Goal: Transaction & Acquisition: Download file/media

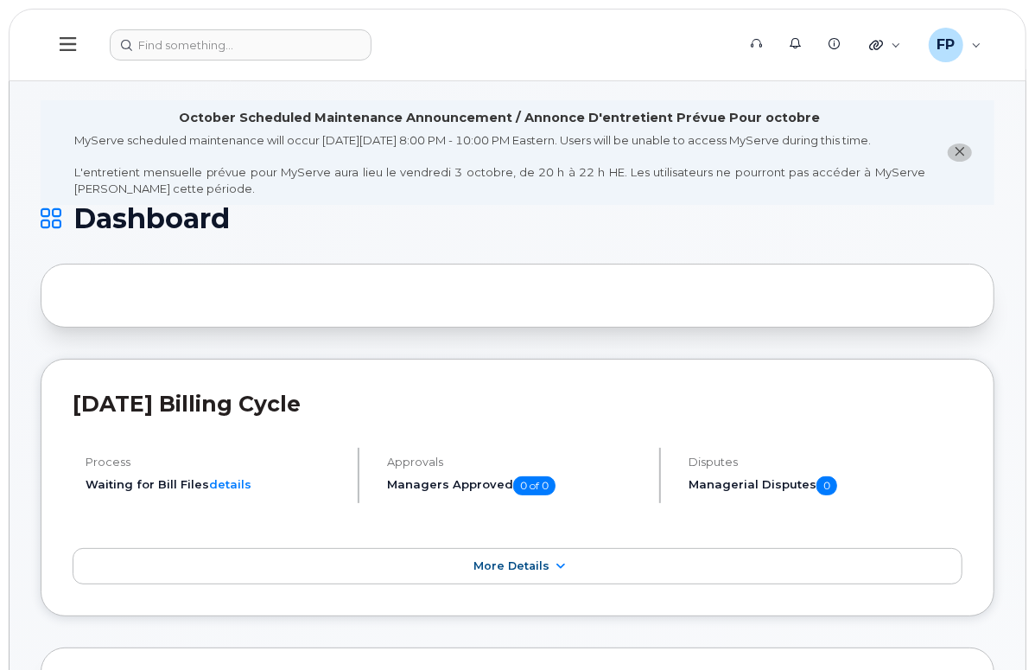
click at [0, 0] on div "Carrier Reports" at bounding box center [0, 0] width 0 height 0
click at [0, 0] on div "Accounting" at bounding box center [0, 0] width 0 height 0
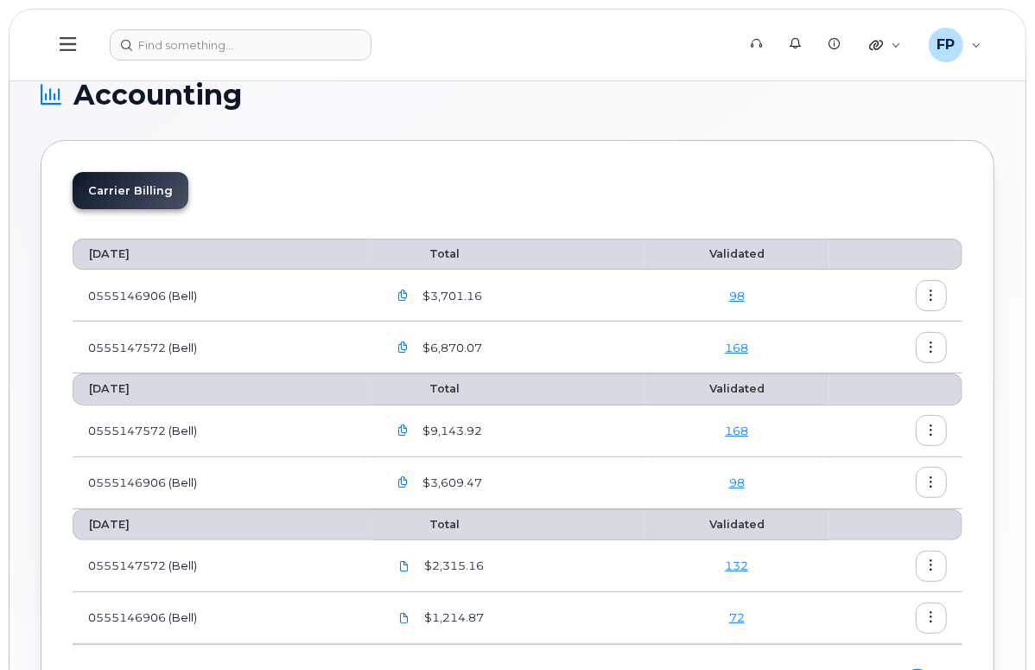
scroll to position [12, 0]
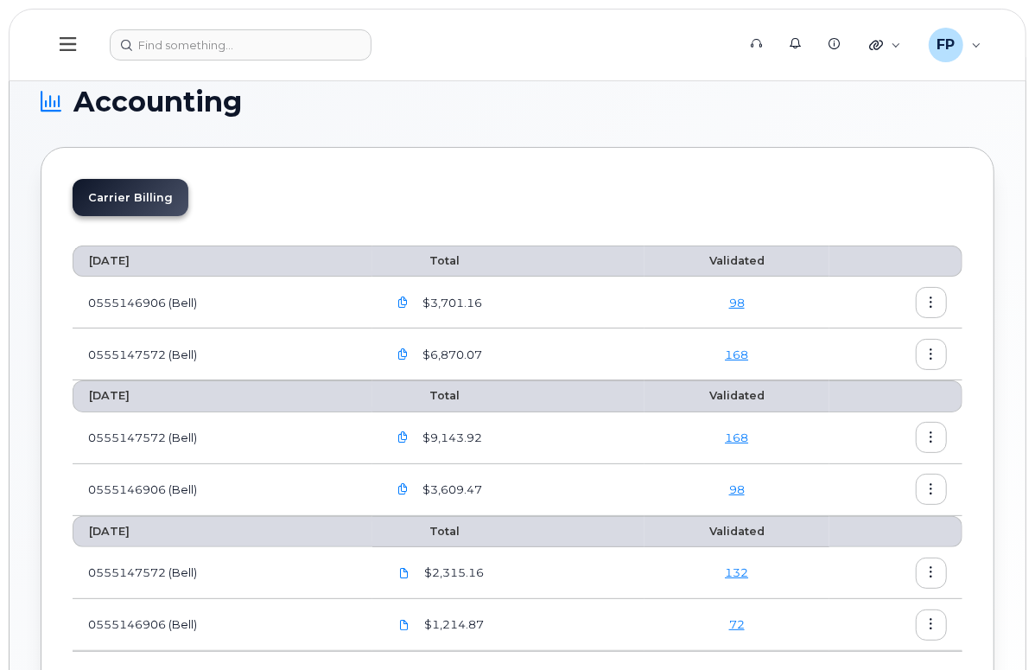
click at [409, 302] on icon "button" at bounding box center [402, 302] width 11 height 11
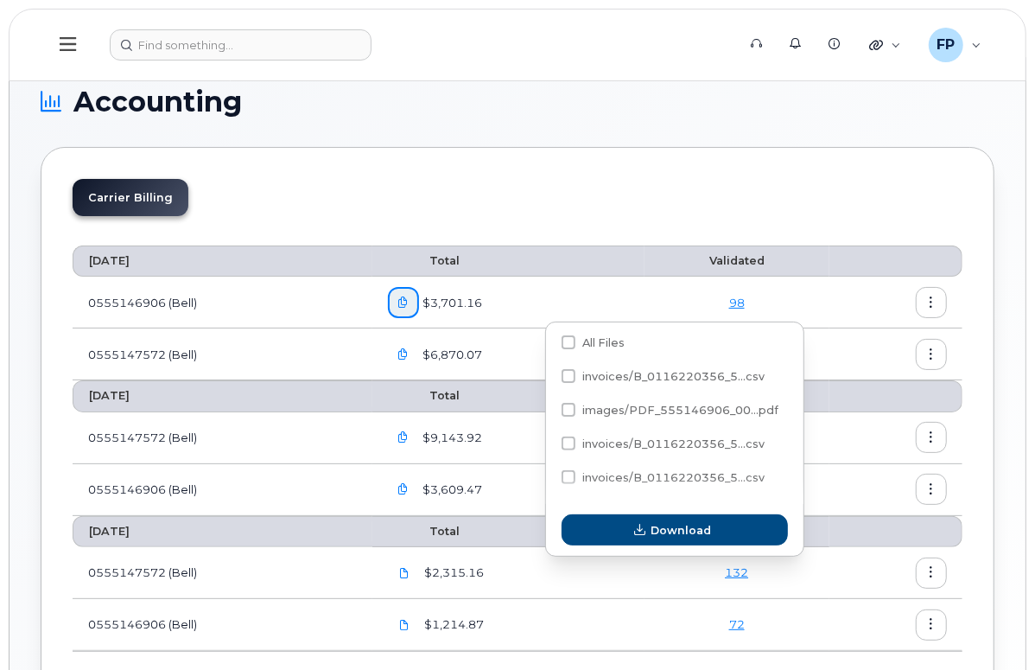
click at [615, 192] on div "Carrier Billing" at bounding box center [518, 204] width 890 height 51
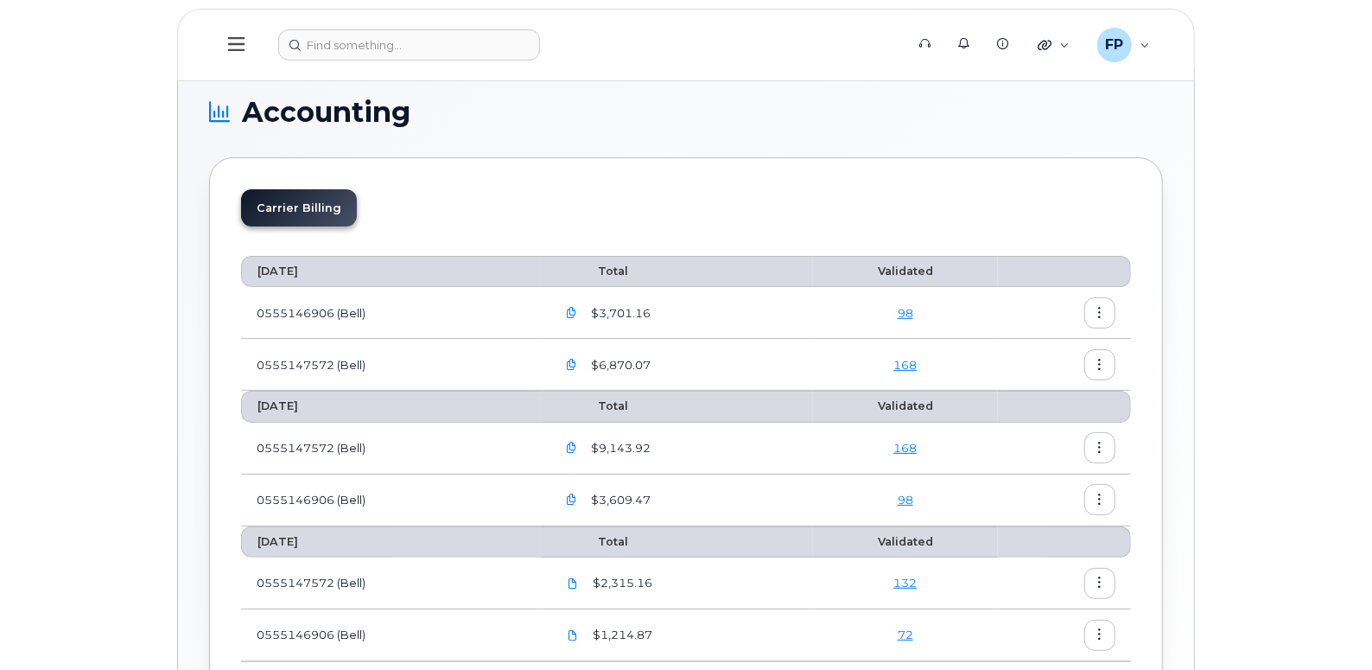
scroll to position [0, 0]
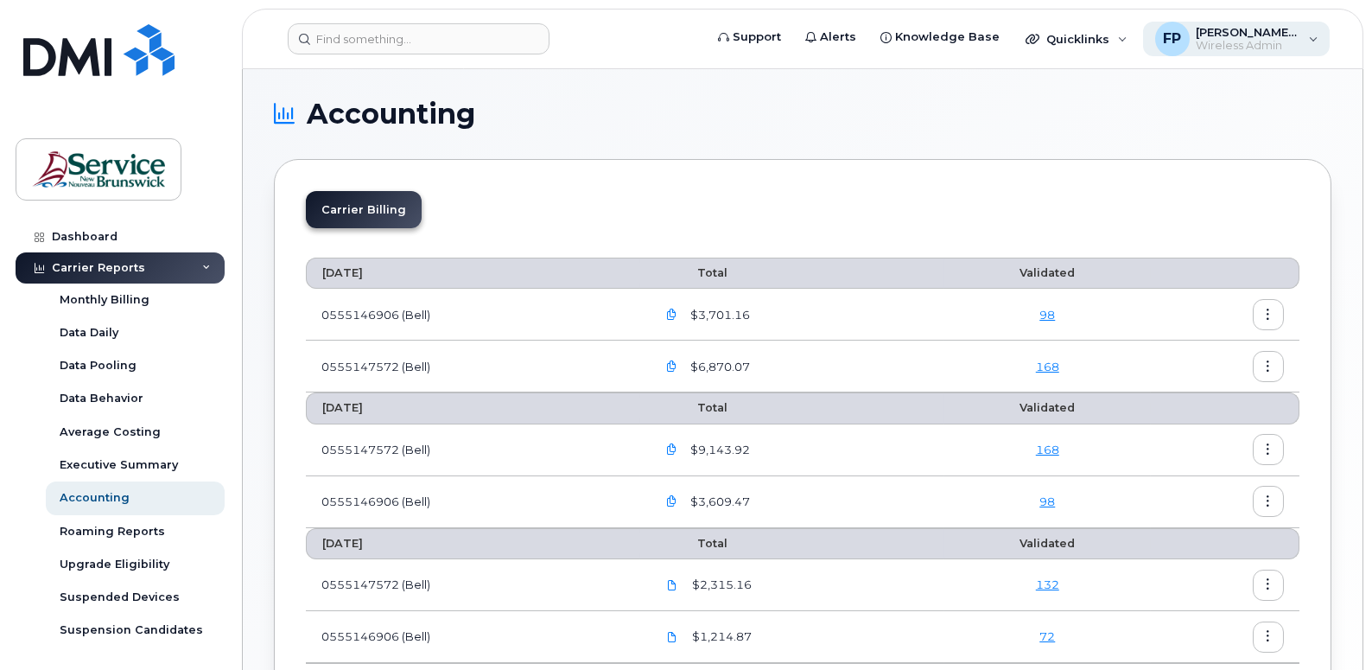
click at [1034, 43] on span "Wireless Admin" at bounding box center [1249, 46] width 104 height 14
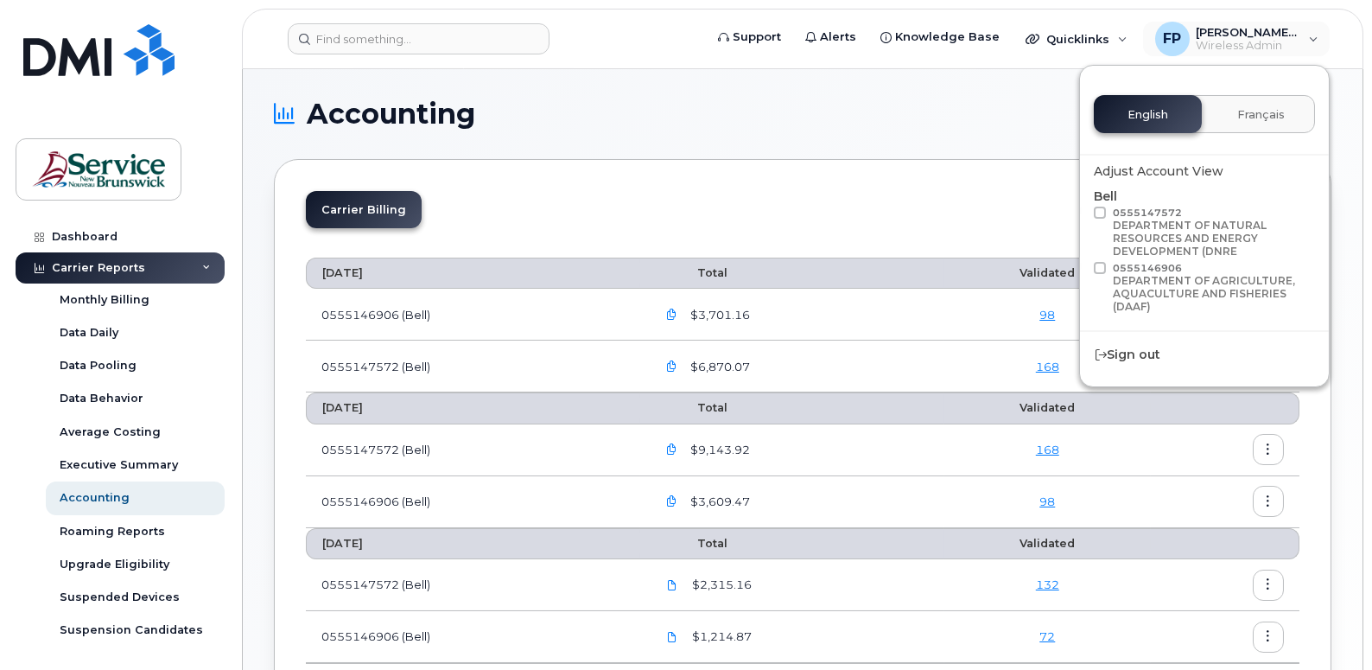
click at [674, 310] on icon "button" at bounding box center [671, 314] width 11 height 11
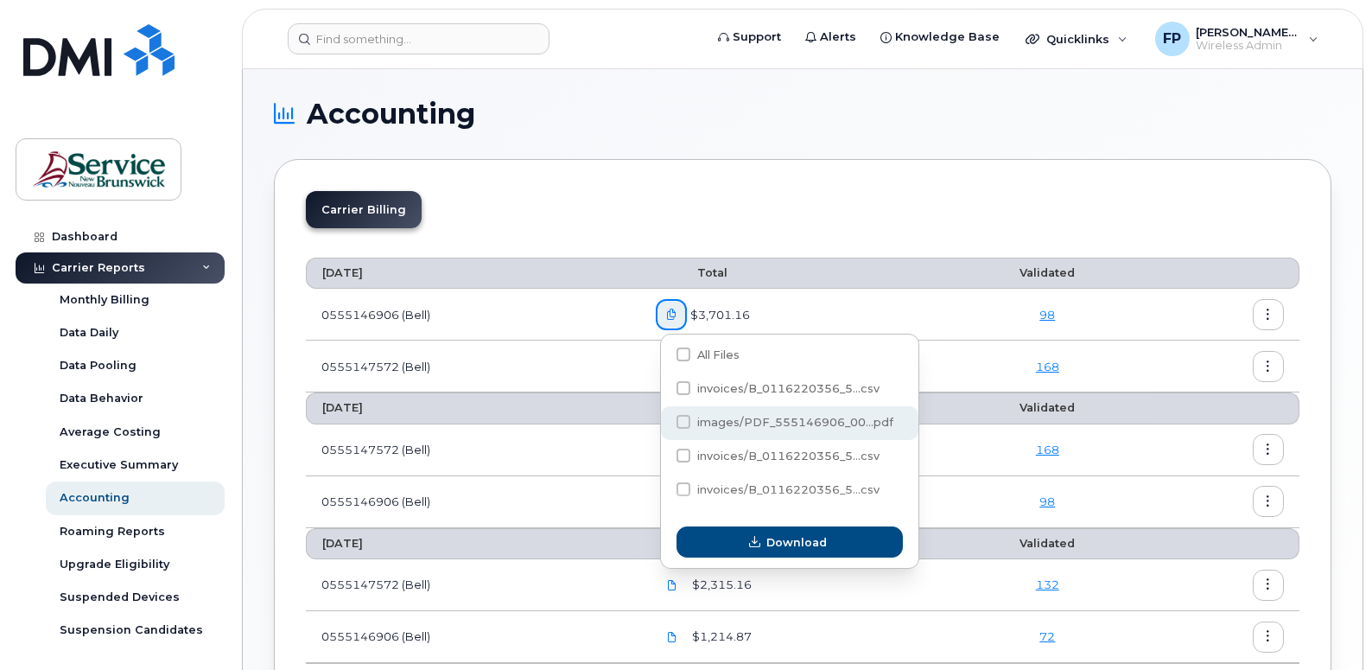
click at [689, 422] on span at bounding box center [683, 422] width 14 height 14
click at [664, 422] on input "images/PDF_555146906_00...pdf" at bounding box center [660, 422] width 9 height 9
checkbox input "true"
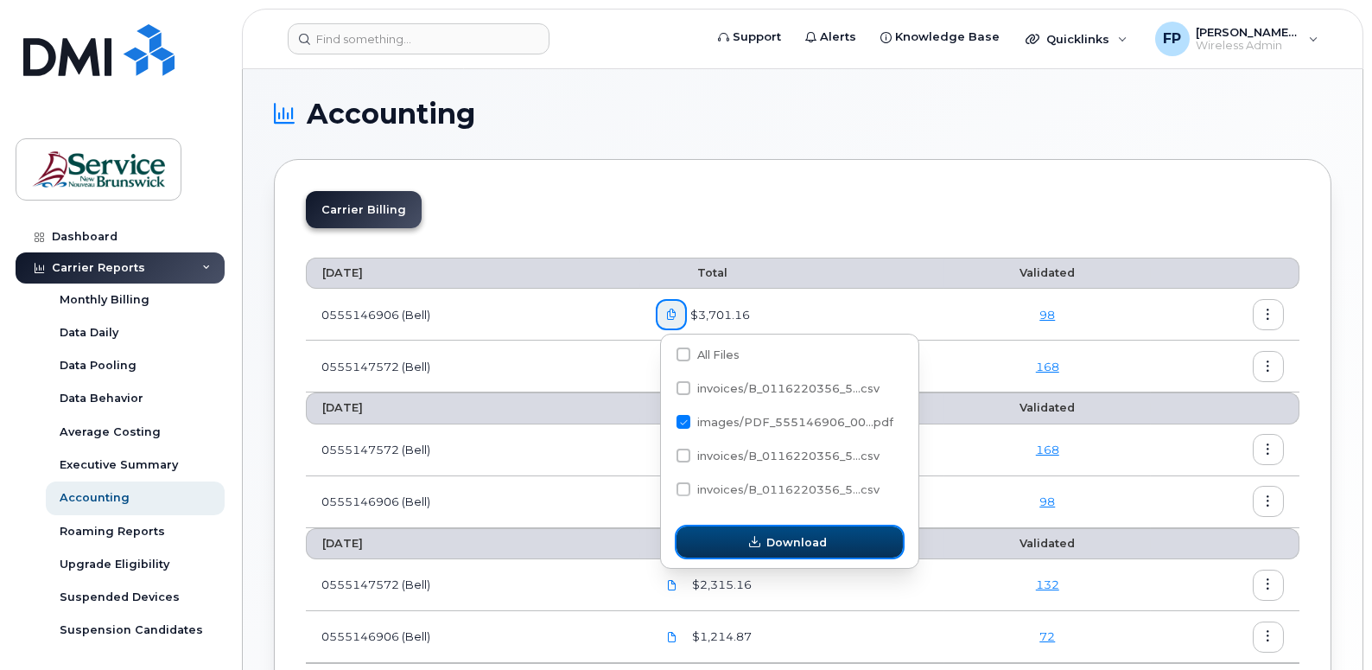
click at [758, 543] on icon "button" at bounding box center [754, 541] width 11 height 11
